Goal: Task Accomplishment & Management: Use online tool/utility

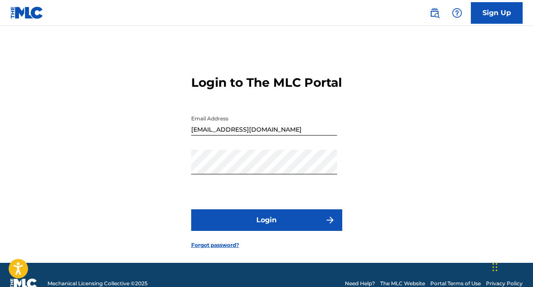
click at [276, 231] on button "Login" at bounding box center [266, 220] width 151 height 22
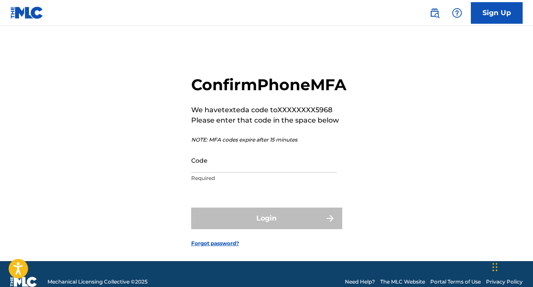
click at [249, 173] on input "Code" at bounding box center [264, 160] width 146 height 25
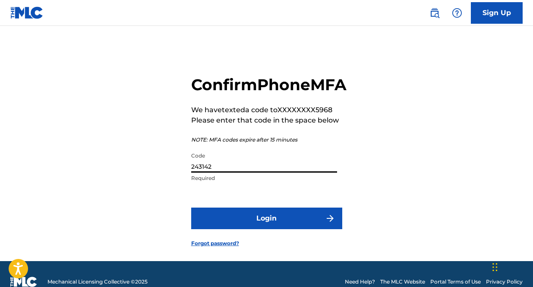
type input "243142"
click at [191, 208] on button "Login" at bounding box center [266, 219] width 151 height 22
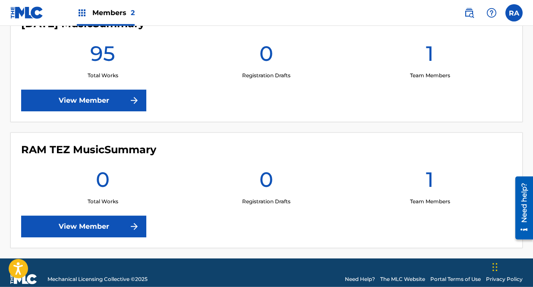
scroll to position [272, 0]
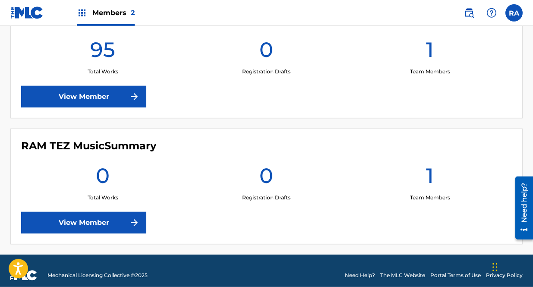
click at [94, 220] on link "View Member" at bounding box center [83, 223] width 125 height 22
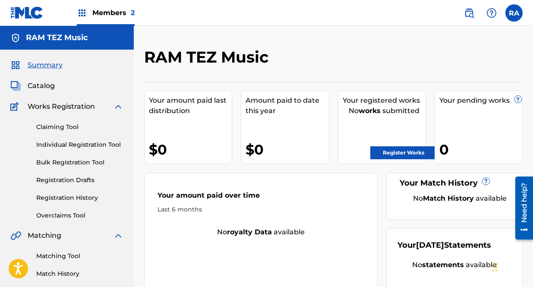
scroll to position [11, 0]
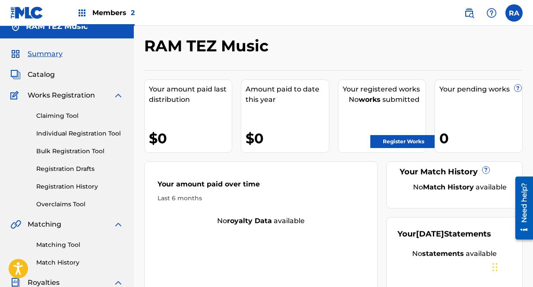
click at [47, 77] on span "Catalog" at bounding box center [41, 74] width 27 height 10
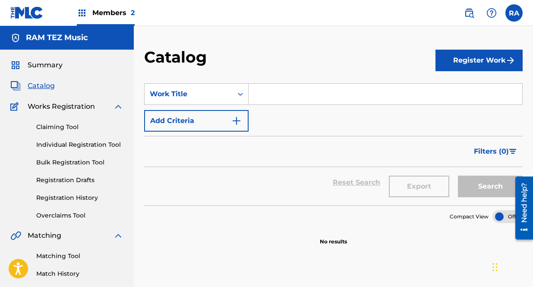
click at [42, 64] on span "Summary" at bounding box center [45, 65] width 35 height 10
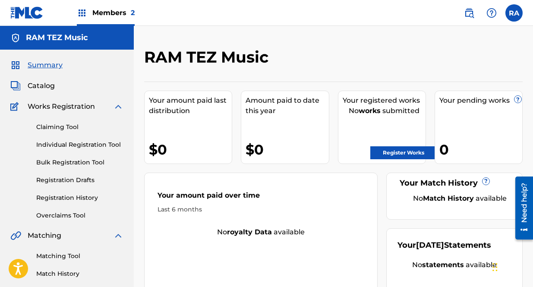
click at [133, 10] on span "2" at bounding box center [133, 13] width 4 height 8
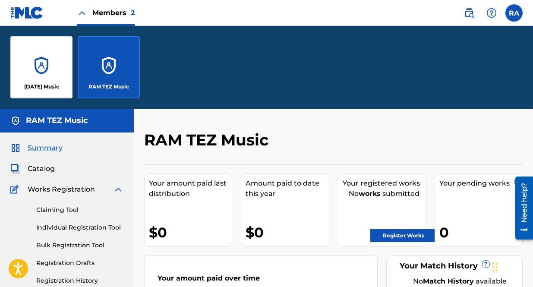
click at [48, 54] on div "[DATE] Music" at bounding box center [41, 67] width 62 height 62
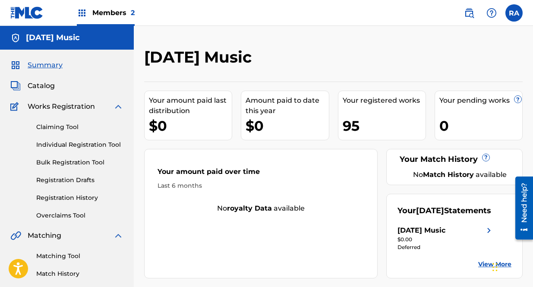
click at [39, 83] on span "Catalog" at bounding box center [41, 86] width 27 height 10
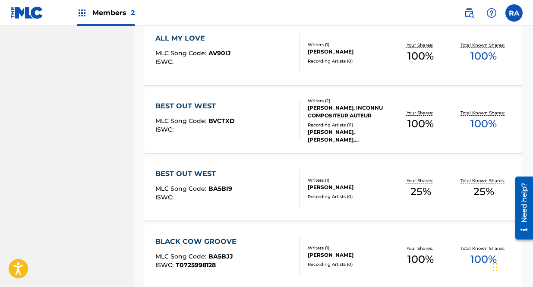
scroll to position [701, 0]
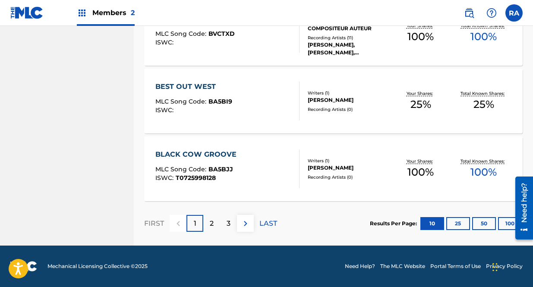
click at [227, 224] on p "3" at bounding box center [229, 223] width 4 height 10
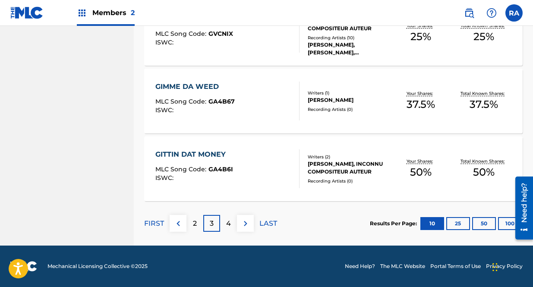
click at [247, 225] on img at bounding box center [245, 223] width 10 height 10
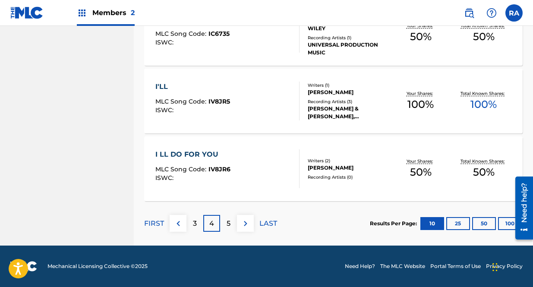
scroll to position [698, 0]
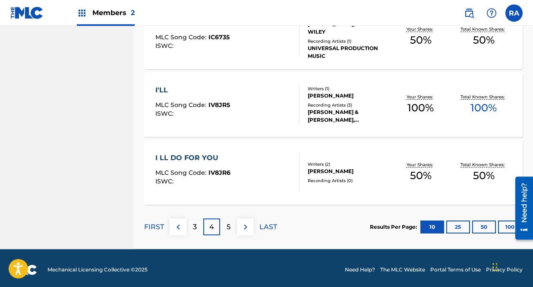
click at [226, 224] on div "5" at bounding box center [228, 226] width 17 height 17
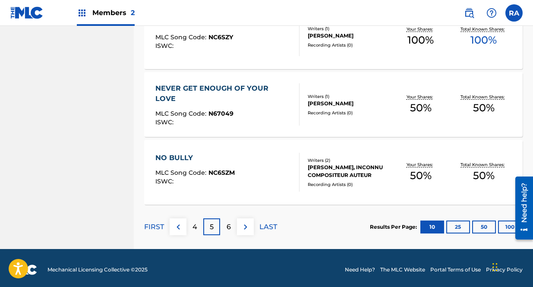
scroll to position [701, 0]
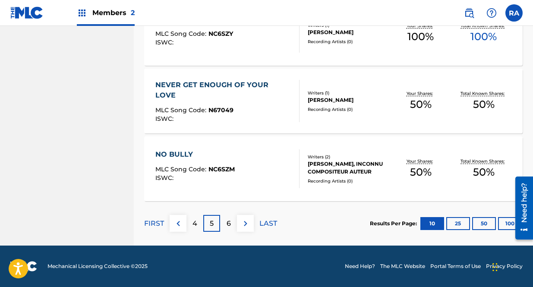
click at [229, 217] on div "6" at bounding box center [228, 223] width 17 height 17
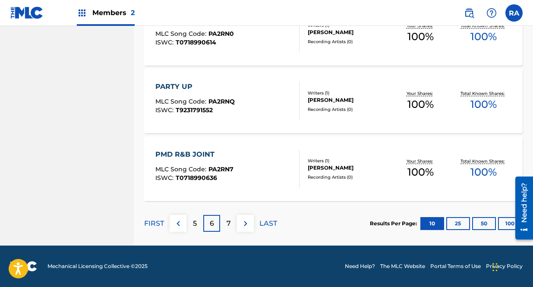
click at [229, 225] on p "7" at bounding box center [229, 223] width 4 height 10
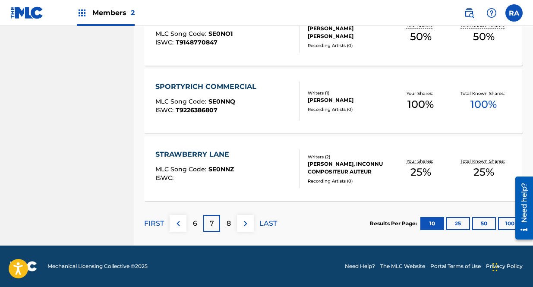
click at [230, 225] on p "8" at bounding box center [229, 223] width 4 height 10
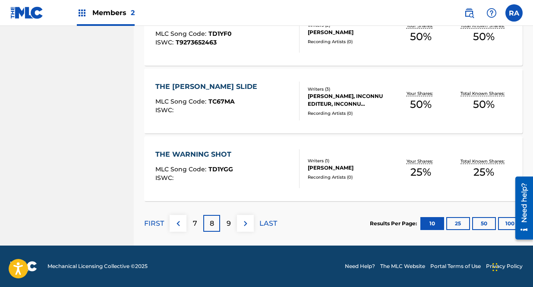
click at [232, 223] on div "9" at bounding box center [228, 223] width 17 height 17
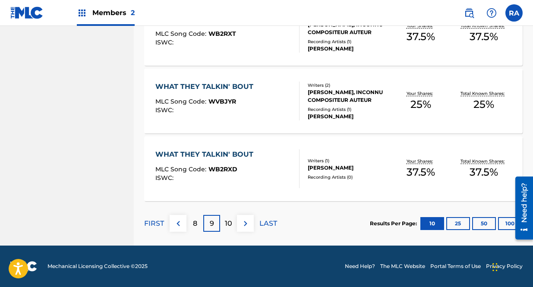
click at [229, 226] on p "10" at bounding box center [228, 223] width 7 height 10
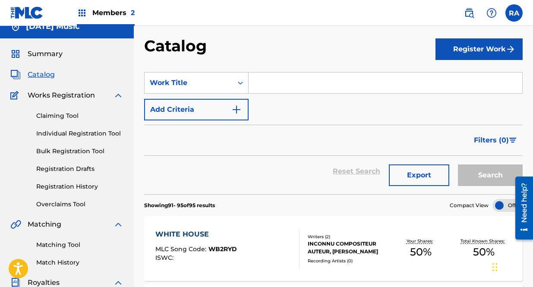
scroll to position [0, 0]
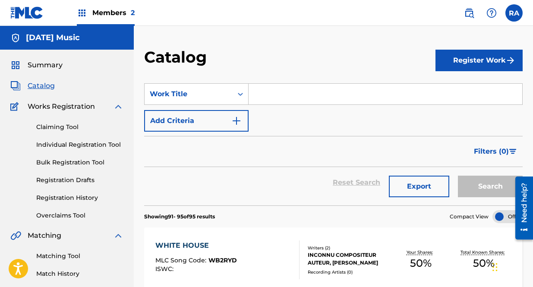
click at [13, 36] on img at bounding box center [15, 38] width 10 height 10
click at [120, 11] on span "Members 2" at bounding box center [113, 13] width 42 height 10
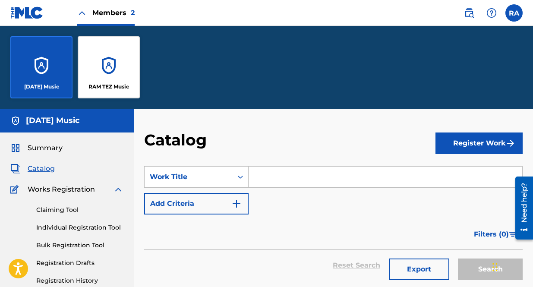
click at [119, 67] on div "RAM TEZ Music" at bounding box center [109, 67] width 62 height 62
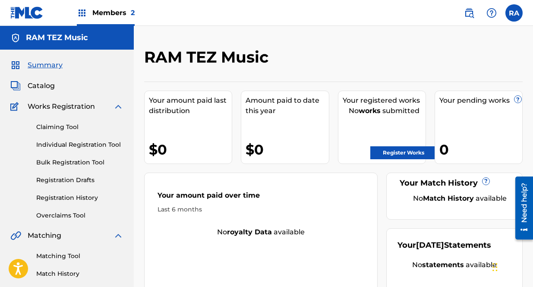
click at [69, 126] on link "Claiming Tool" at bounding box center [79, 127] width 87 height 9
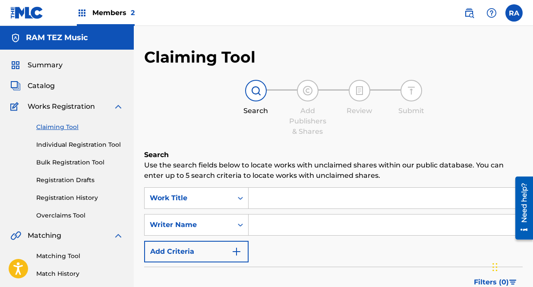
click at [284, 198] on input "Search Form" at bounding box center [386, 198] width 274 height 21
click at [263, 199] on input "avt like you know" at bounding box center [386, 198] width 274 height 21
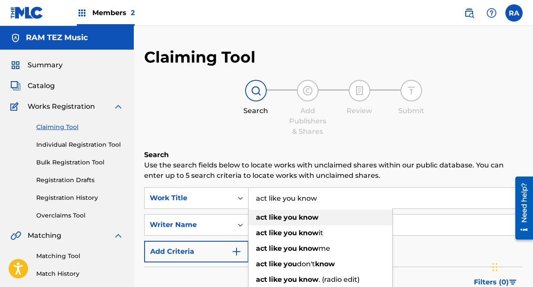
type input "act like you know"
click at [304, 214] on strong "know" at bounding box center [309, 217] width 20 height 8
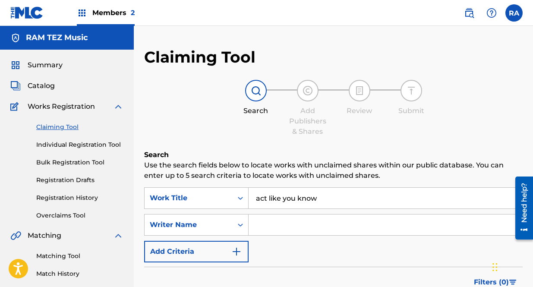
click at [290, 228] on input "Search Form" at bounding box center [386, 225] width 274 height 21
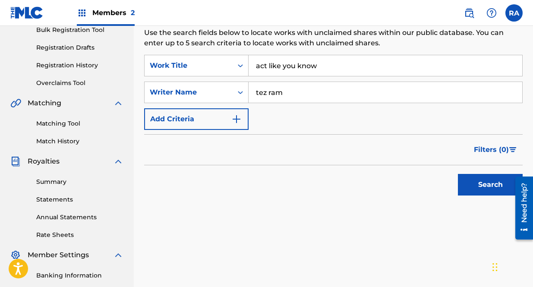
scroll to position [134, 0]
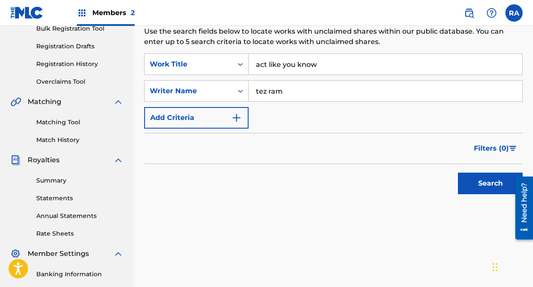
type input "tez ram"
click at [485, 181] on button "Search" at bounding box center [490, 184] width 65 height 22
click at [236, 119] on img "Search Form" at bounding box center [236, 118] width 10 height 10
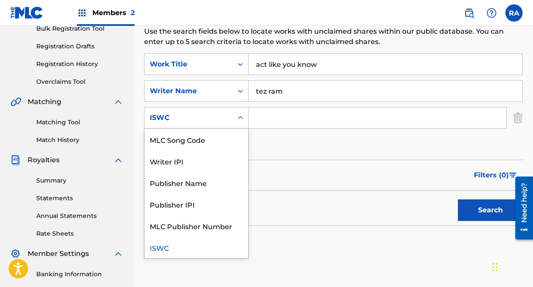
click at [241, 117] on icon "Search Form" at bounding box center [240, 118] width 9 height 9
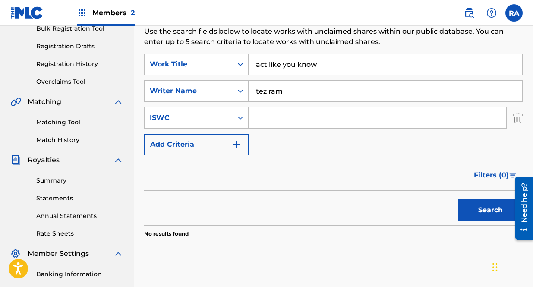
click at [240, 117] on icon "Search Form" at bounding box center [240, 118] width 5 height 3
click at [270, 119] on input "Search Form" at bounding box center [378, 117] width 258 height 21
paste input "T-322.306.785-0"
type input "T-322.306.785-0"
click at [477, 207] on button "Search" at bounding box center [490, 210] width 65 height 22
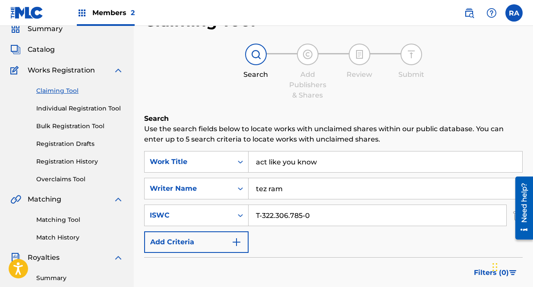
scroll to position [38, 0]
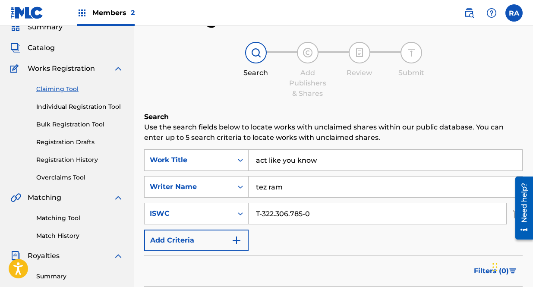
click at [61, 124] on link "Bulk Registration Tool" at bounding box center [79, 124] width 87 height 9
